Goal: Task Accomplishment & Management: Manage account settings

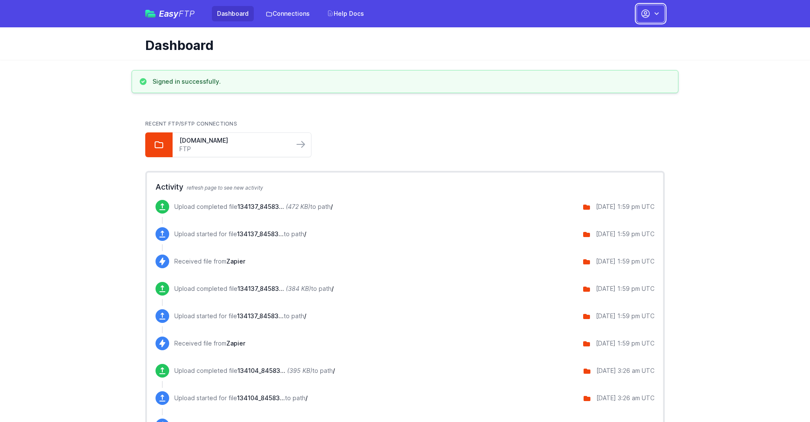
click at [651, 14] on button "button" at bounding box center [651, 14] width 28 height 18
click at [624, 35] on link "Account Settings" at bounding box center [624, 35] width 82 height 15
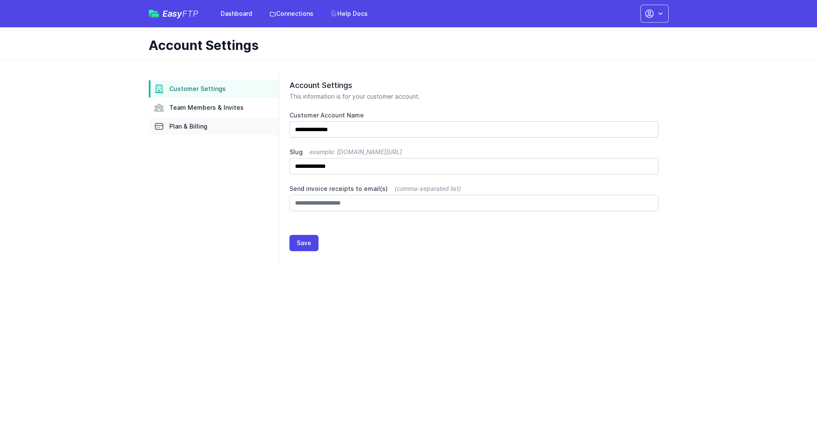
click at [214, 126] on link "Plan & Billing" at bounding box center [214, 126] width 130 height 17
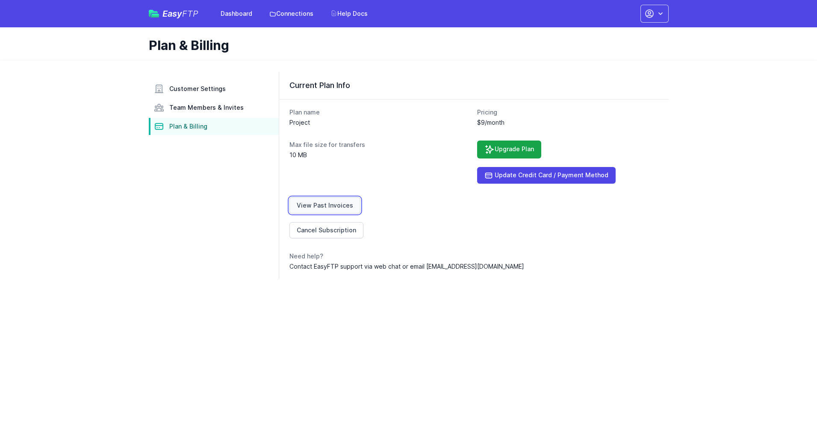
click at [323, 206] on link "View Past Invoices" at bounding box center [324, 205] width 71 height 16
